Goal: Task Accomplishment & Management: Manage account settings

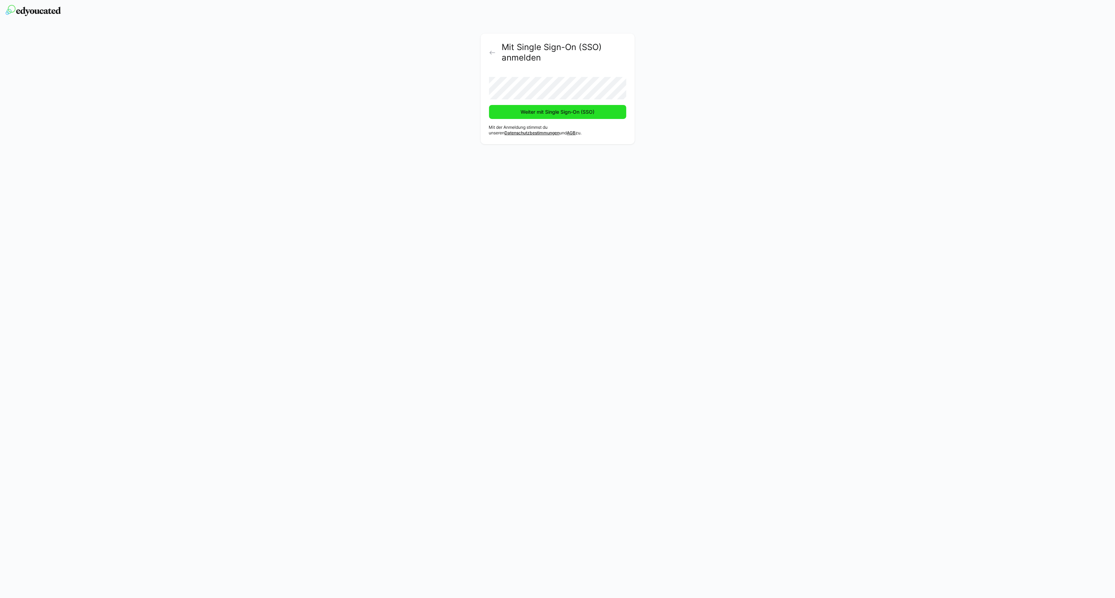
click at [551, 113] on span "Weiter mit Single Sign-On (SSO)" at bounding box center [557, 112] width 76 height 7
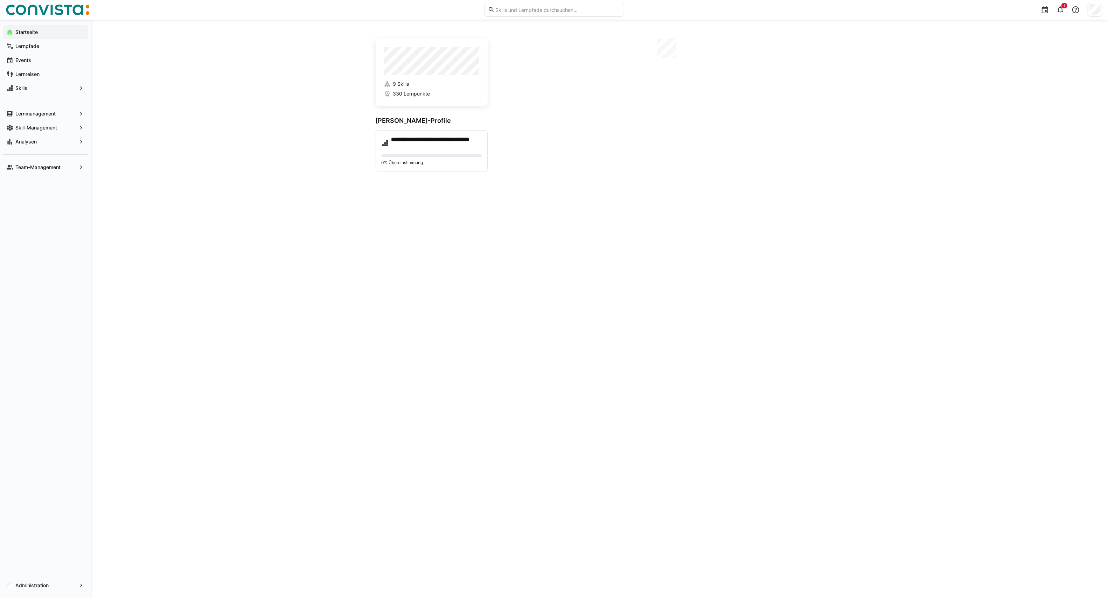
drag, startPoint x: 798, startPoint y: 10, endPoint x: 964, endPoint y: 59, distance: 172.3
click at [745, 133] on app-home-right at bounding box center [663, 105] width 319 height 133
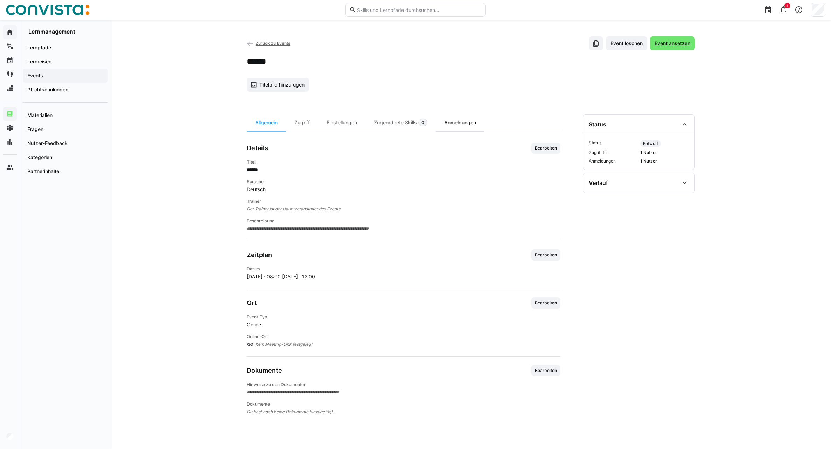
click at [460, 122] on div "Anmeldungen" at bounding box center [460, 122] width 49 height 17
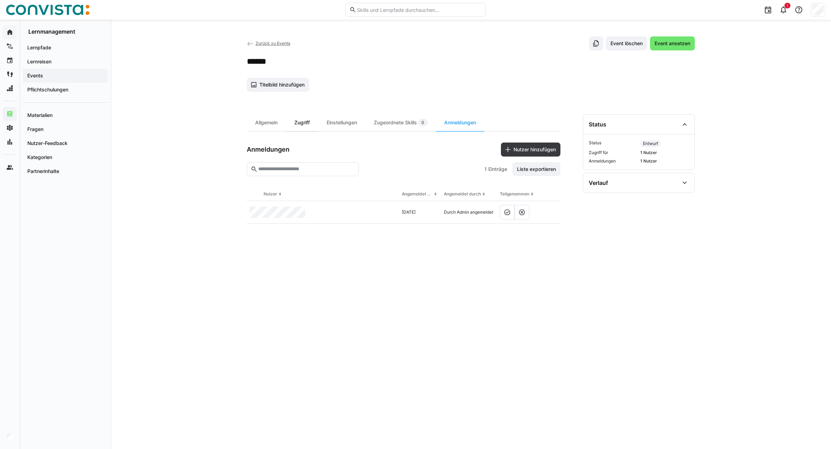
click at [307, 124] on div "Zugriff" at bounding box center [302, 122] width 32 height 17
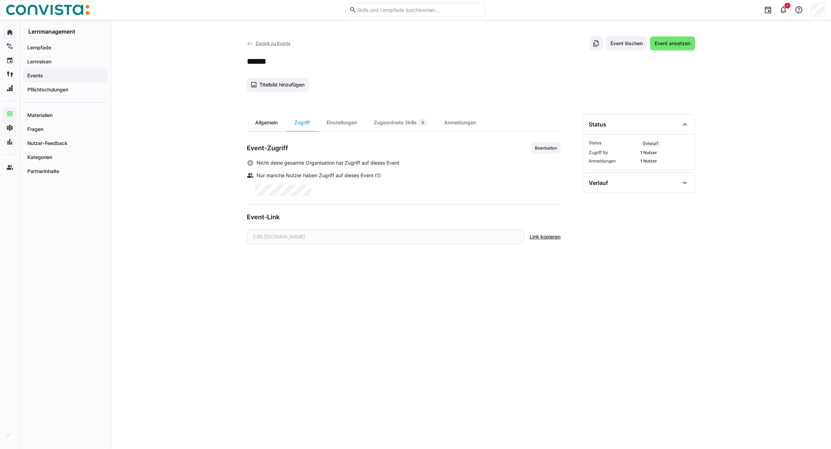
click at [270, 124] on div "Allgemein" at bounding box center [266, 122] width 39 height 17
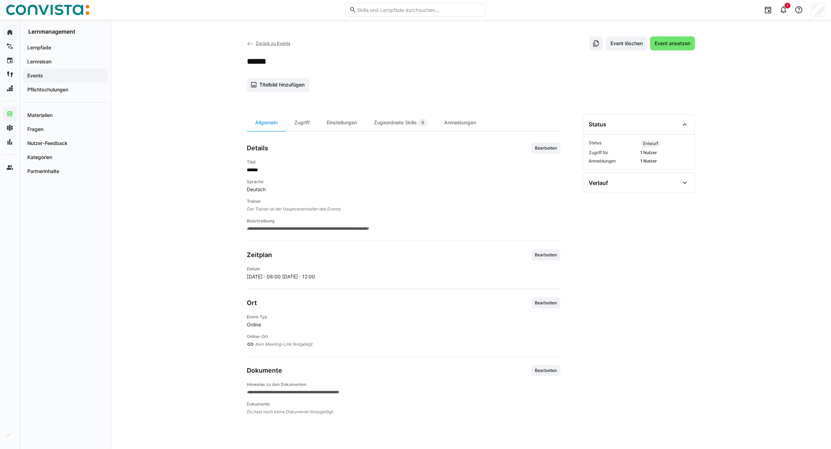
click at [262, 45] on span "Zurück zu Events" at bounding box center [273, 43] width 35 height 5
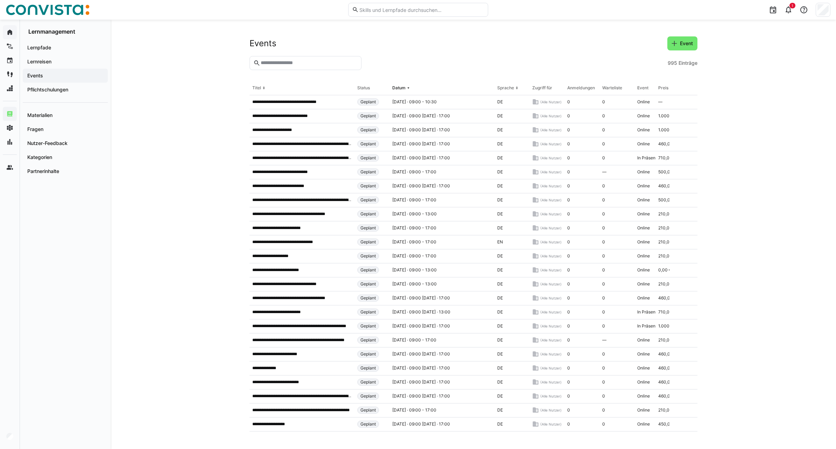
click at [830, 11] on div at bounding box center [823, 10] width 15 height 14
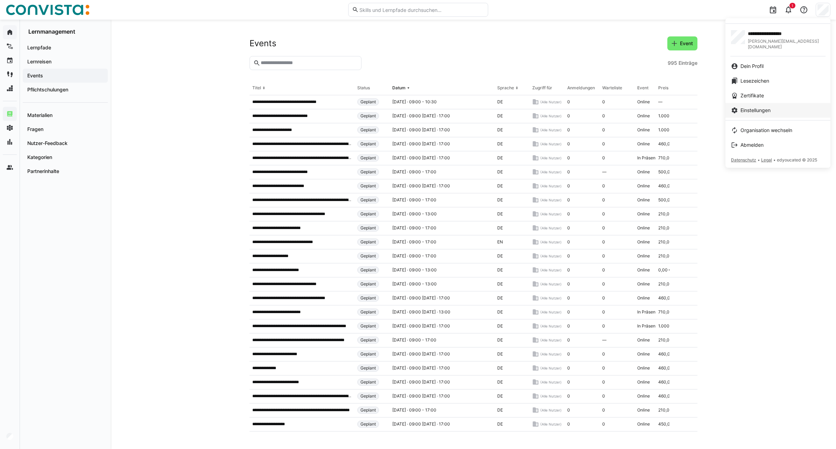
click at [757, 107] on span "Einstellungen" at bounding box center [756, 110] width 30 height 7
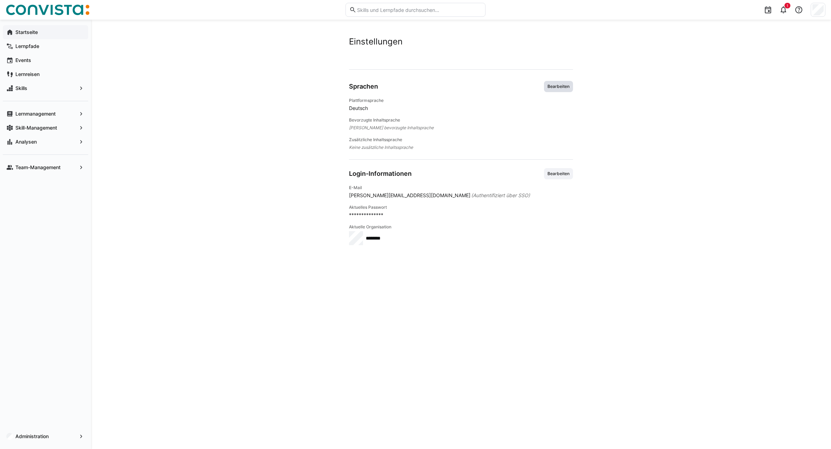
click at [559, 87] on span "Bearbeiten" at bounding box center [558, 87] width 23 height 6
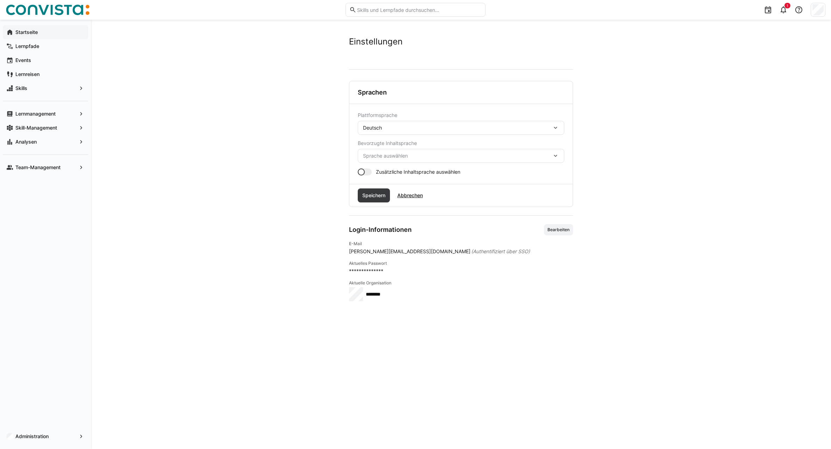
click at [411, 158] on span "Sprache auswählen" at bounding box center [457, 155] width 189 height 7
click at [400, 171] on div "Deutsch" at bounding box center [460, 174] width 195 height 7
click at [373, 198] on span "Speichern" at bounding box center [373, 195] width 25 height 7
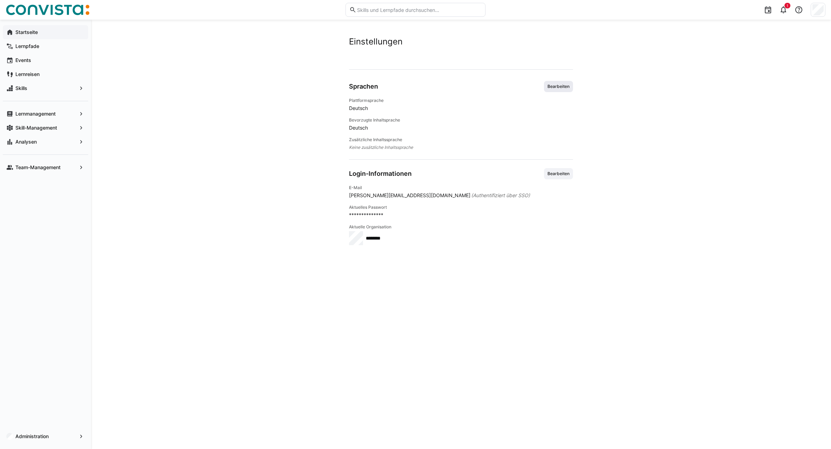
click at [558, 84] on span "Bearbeiten" at bounding box center [558, 87] width 23 height 6
